Goal: Information Seeking & Learning: Learn about a topic

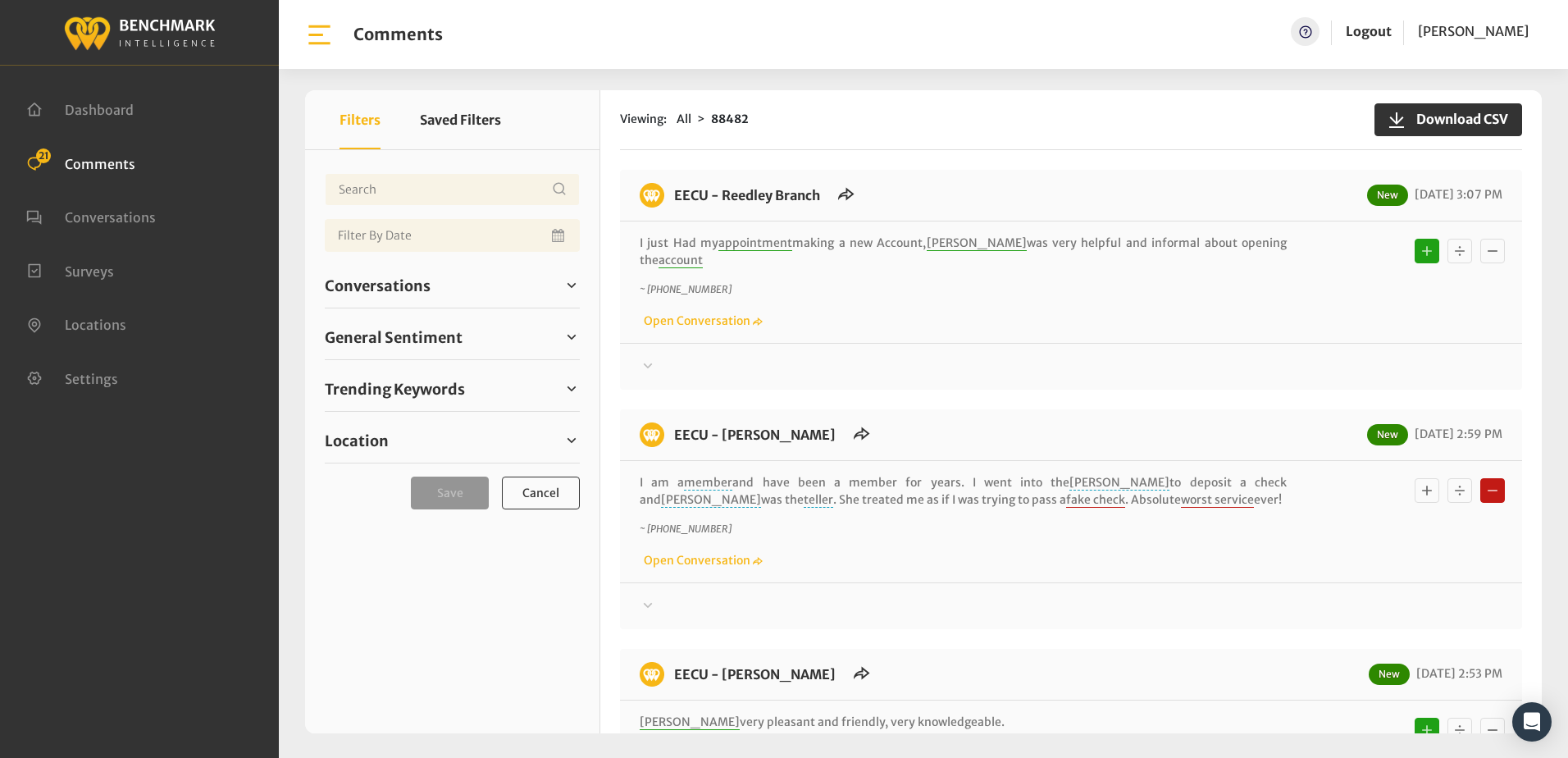
click at [646, 596] on icon at bounding box center [647, 605] width 16 height 20
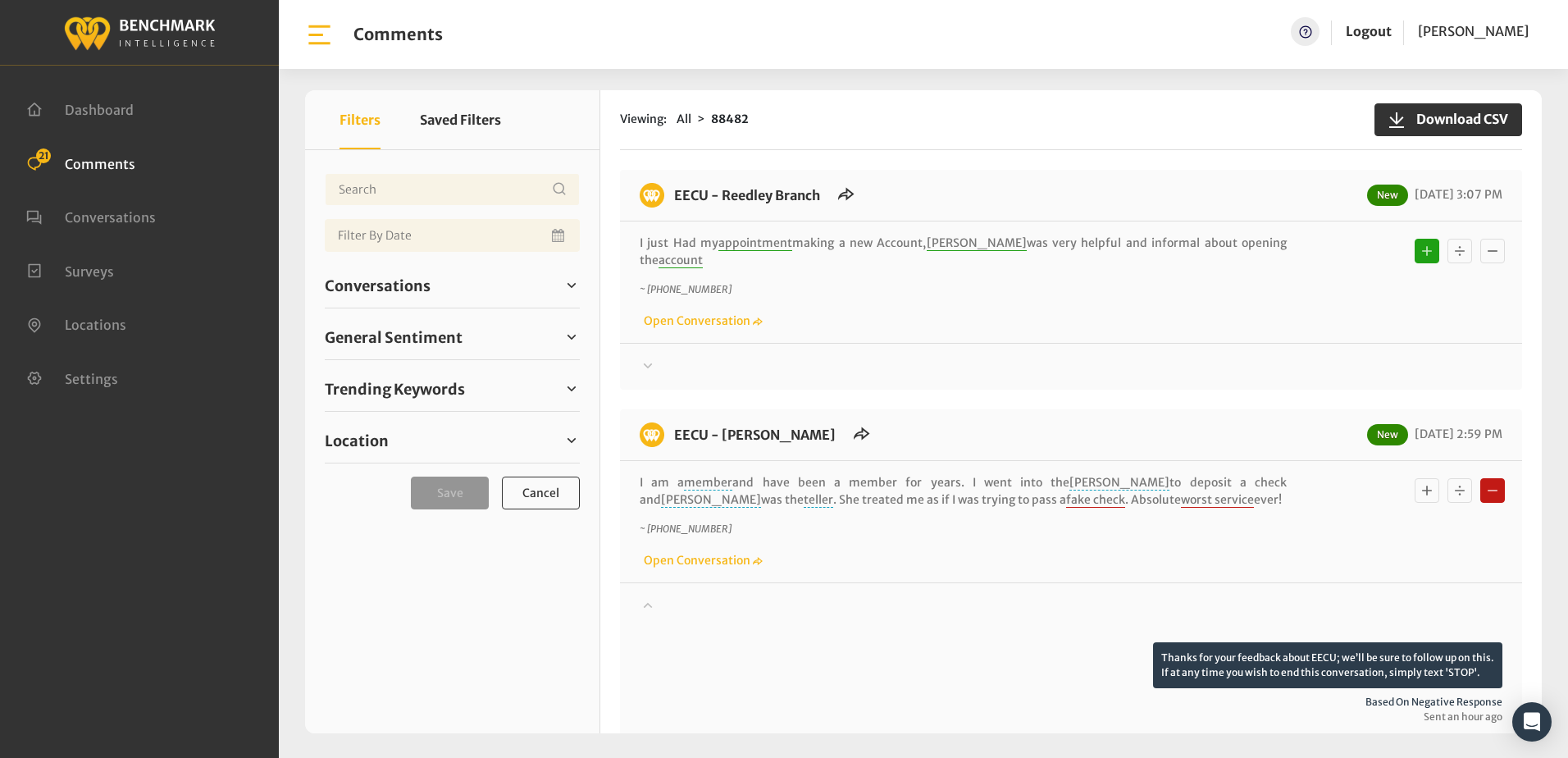
click at [891, 356] on div at bounding box center [1071, 366] width 863 height 20
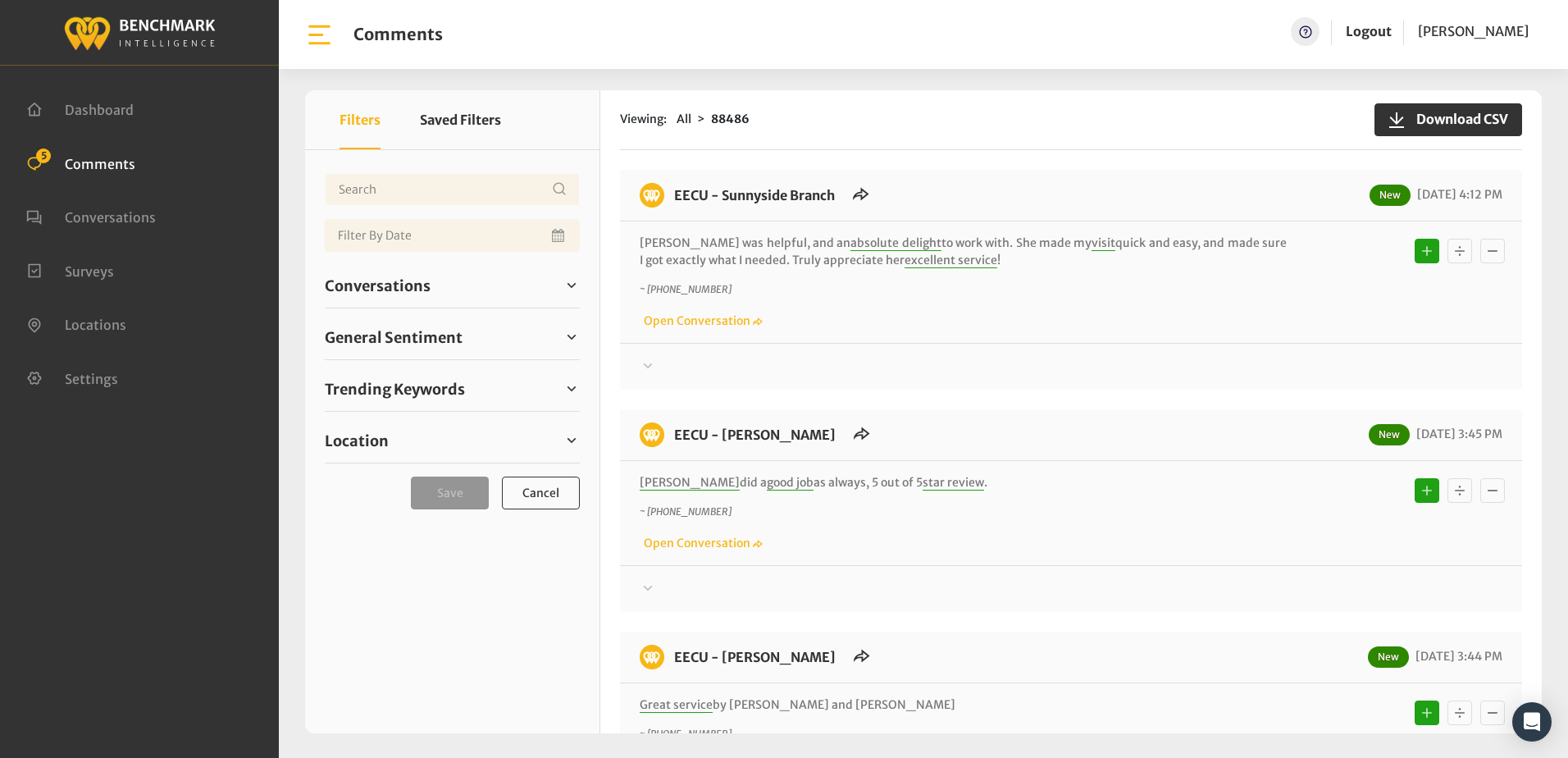
click at [867, 337] on div "Sandy was helpful, and an absolute delight to work with. She made my visit quic…" at bounding box center [1071, 282] width 902 height 122
click at [872, 361] on div at bounding box center [1071, 366] width 863 height 20
